Goal: Ask a question: Seek information or help from site administrators or community

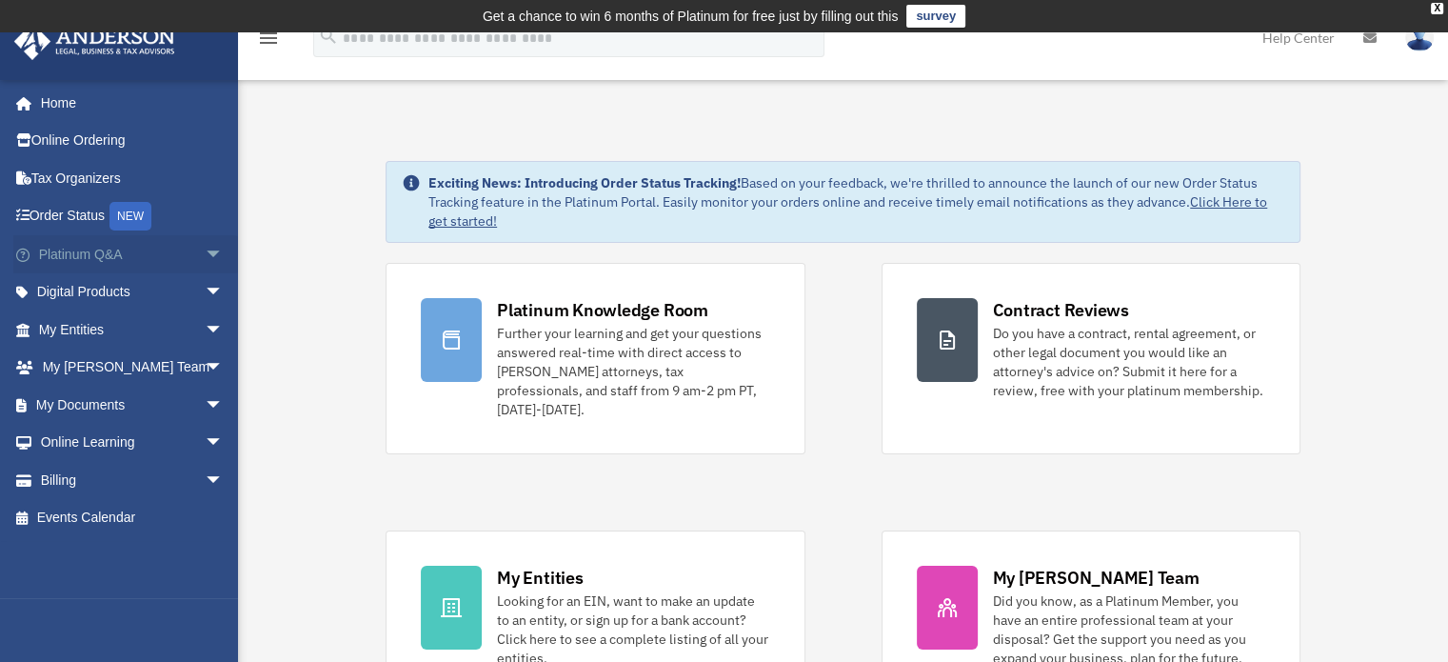
click at [205, 252] on span "arrow_drop_down" at bounding box center [224, 254] width 38 height 39
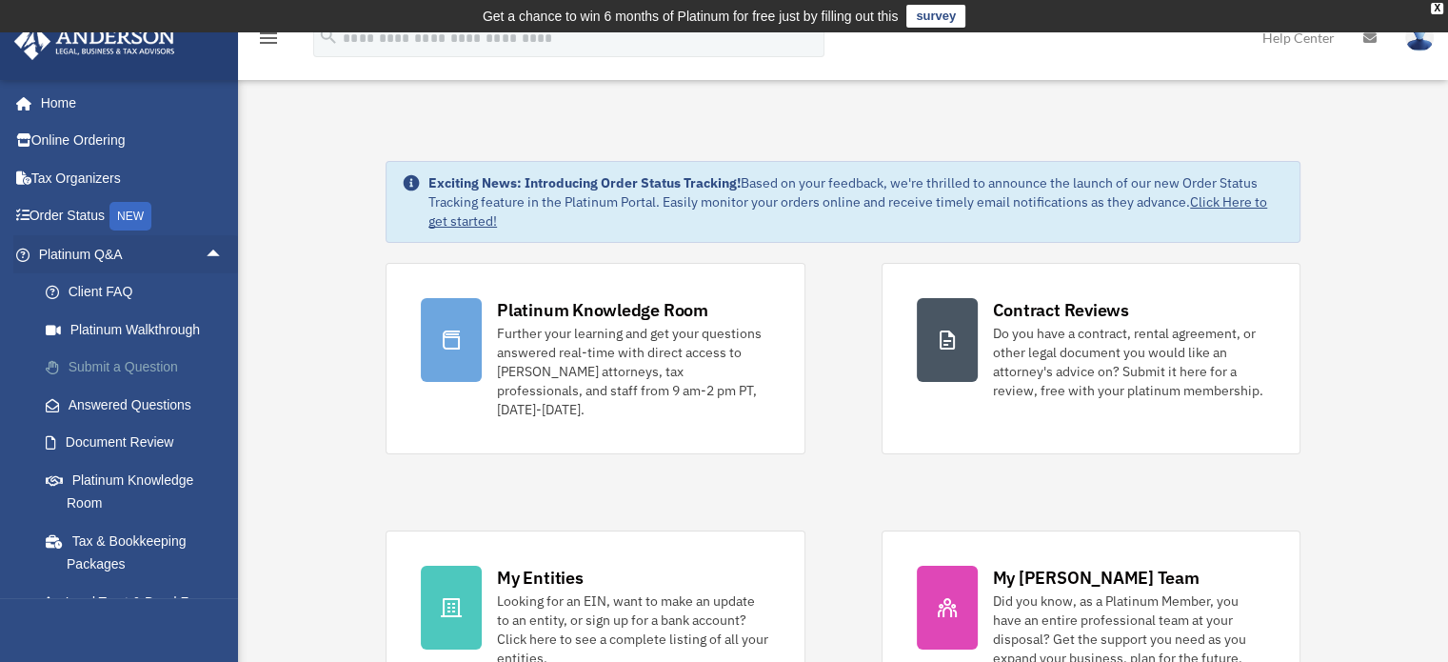
click at [145, 369] on link "Submit a Question" at bounding box center [140, 368] width 226 height 38
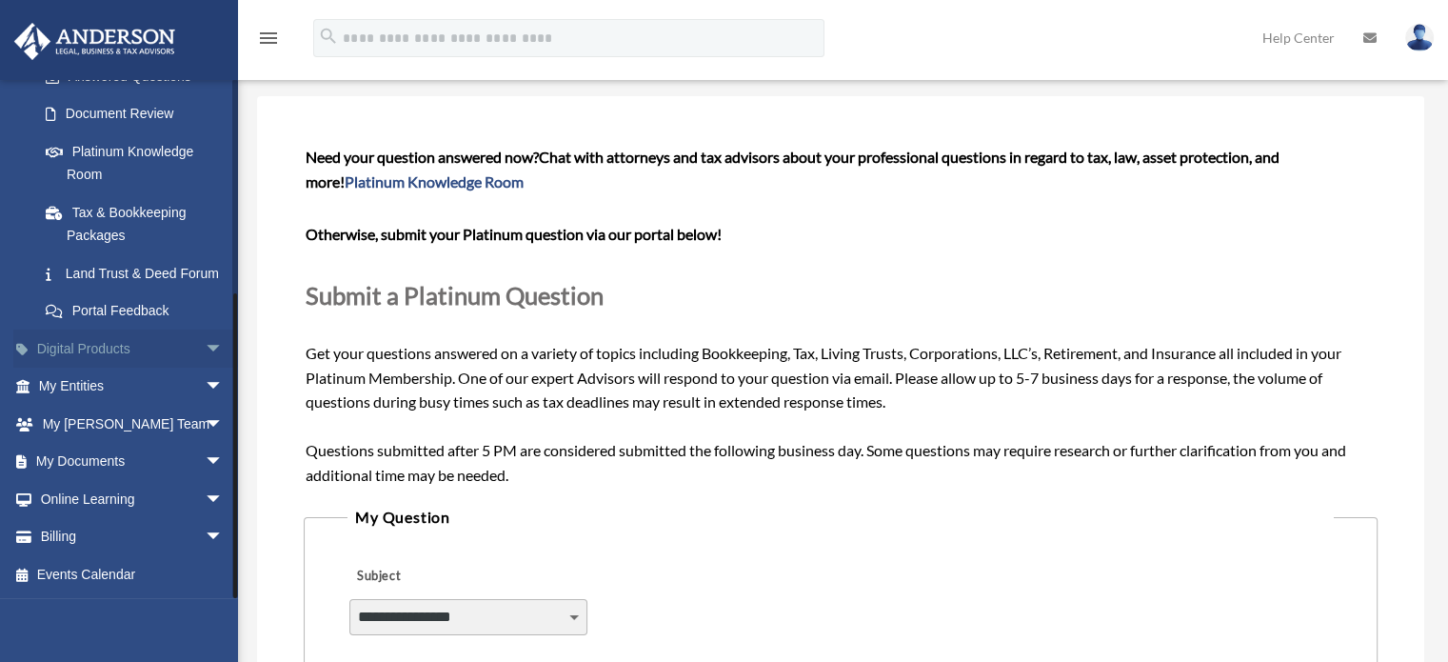
scroll to position [190, 0]
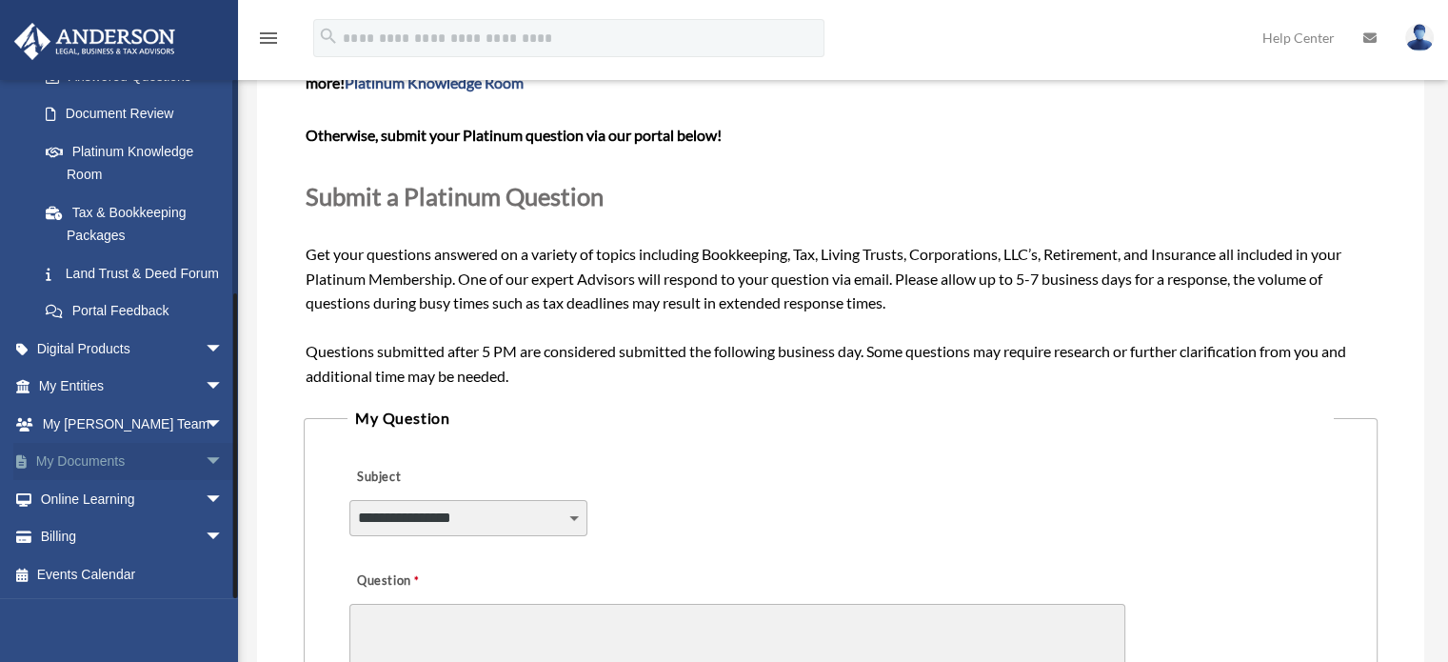
click at [205, 463] on span "arrow_drop_down" at bounding box center [224, 462] width 38 height 39
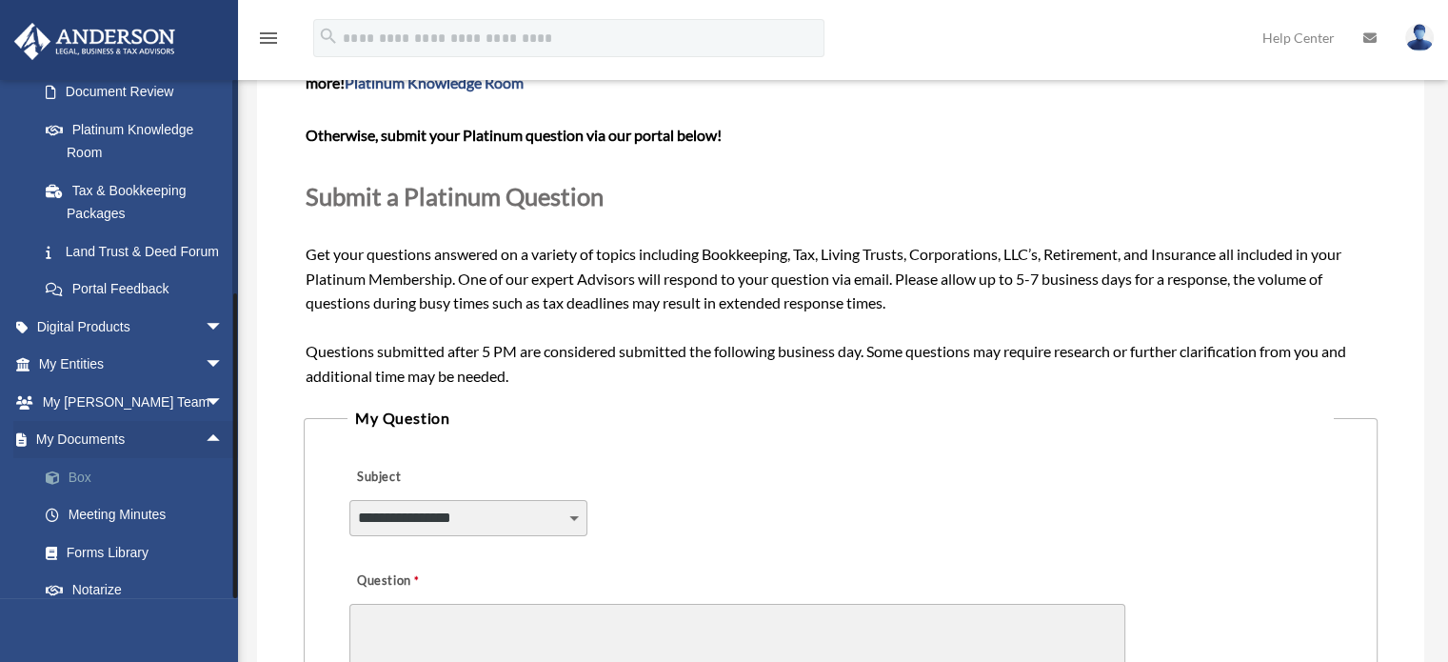
click at [102, 495] on link "Box" at bounding box center [140, 477] width 226 height 38
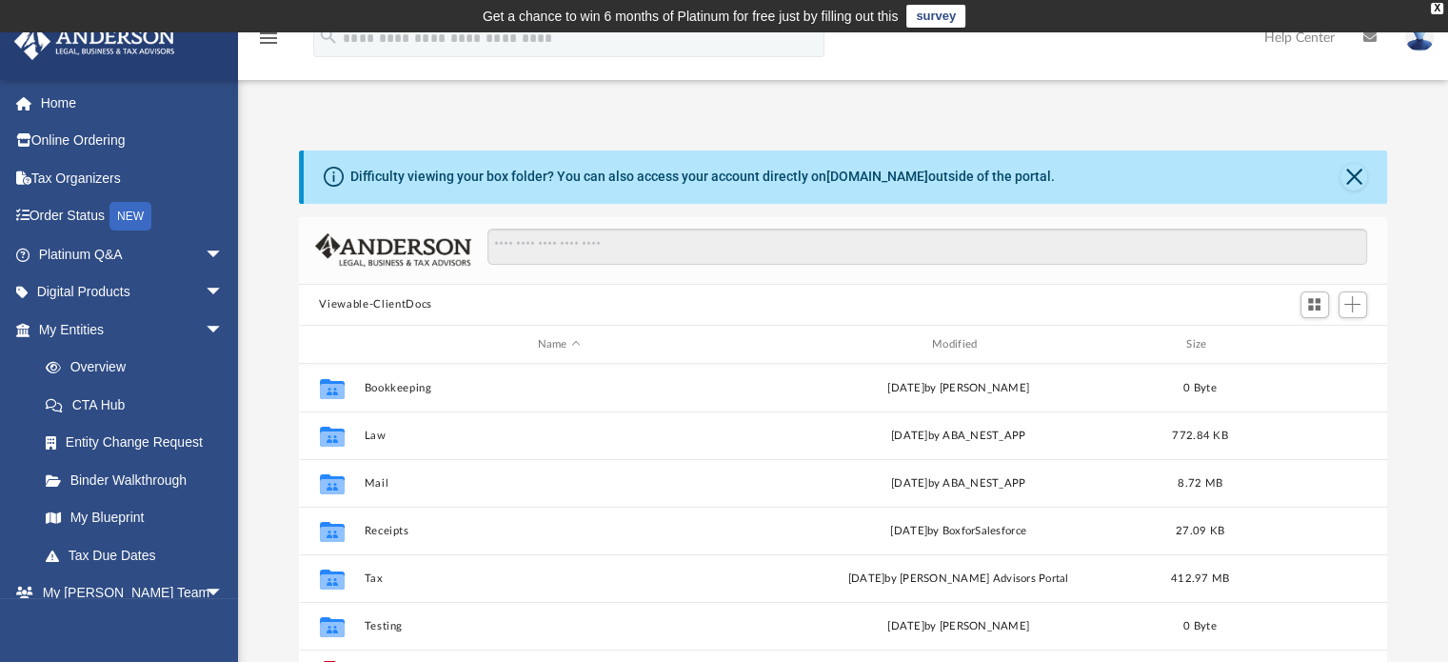
scroll to position [418, 1074]
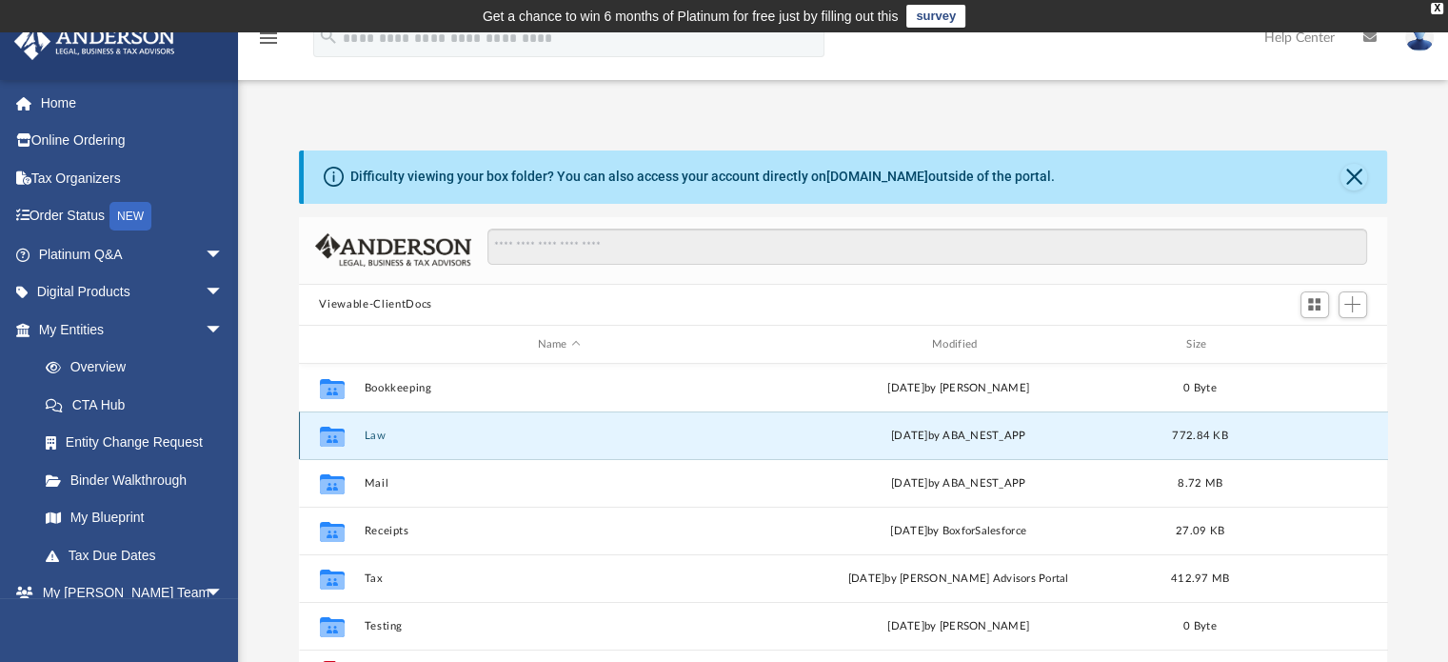
click at [371, 431] on button "Law" at bounding box center [559, 435] width 390 height 12
